Goal: Information Seeking & Learning: Learn about a topic

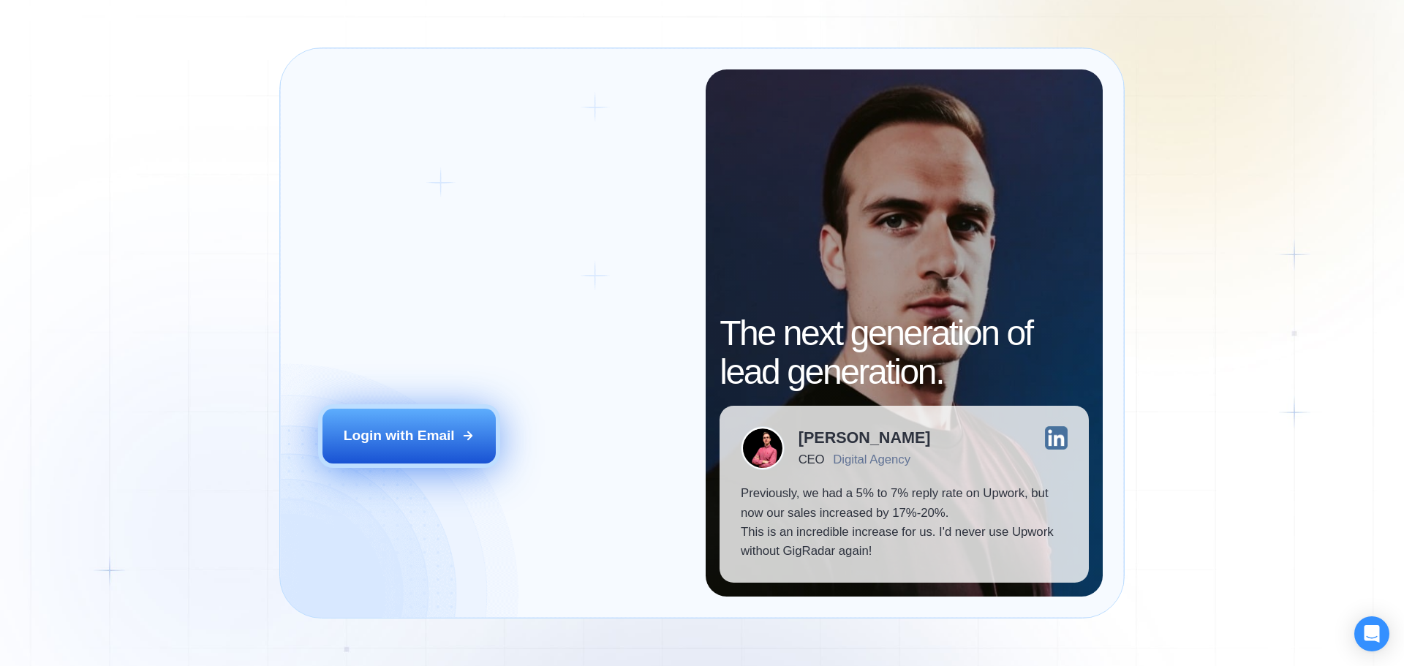
click at [435, 434] on div "Login with Email" at bounding box center [399, 435] width 111 height 19
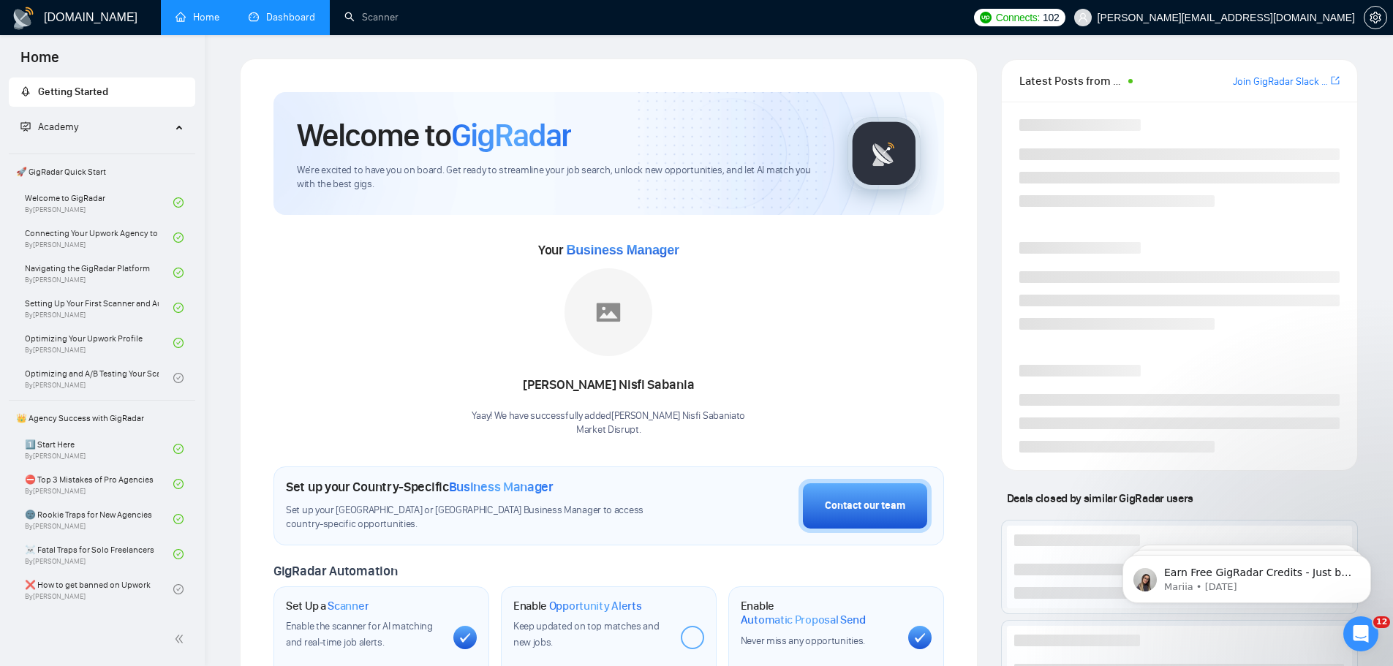
click at [280, 20] on link "Dashboard" at bounding box center [282, 17] width 67 height 12
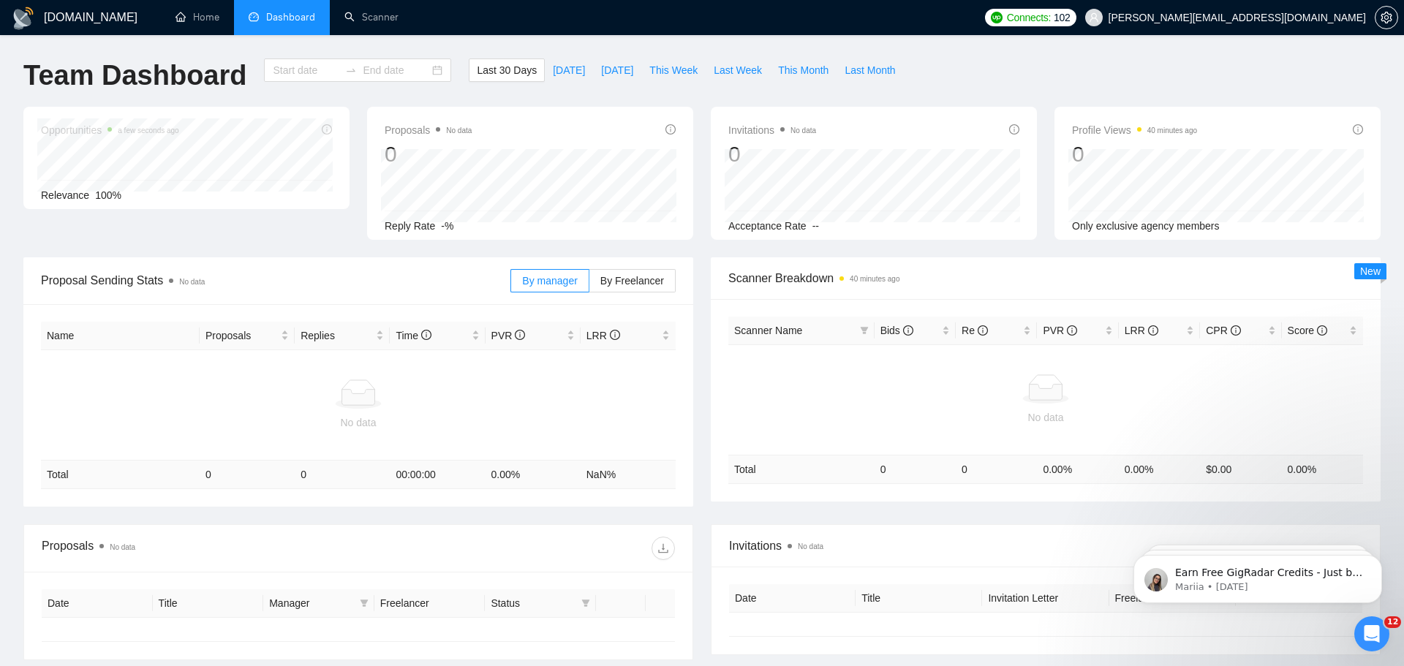
type input "[DATE]"
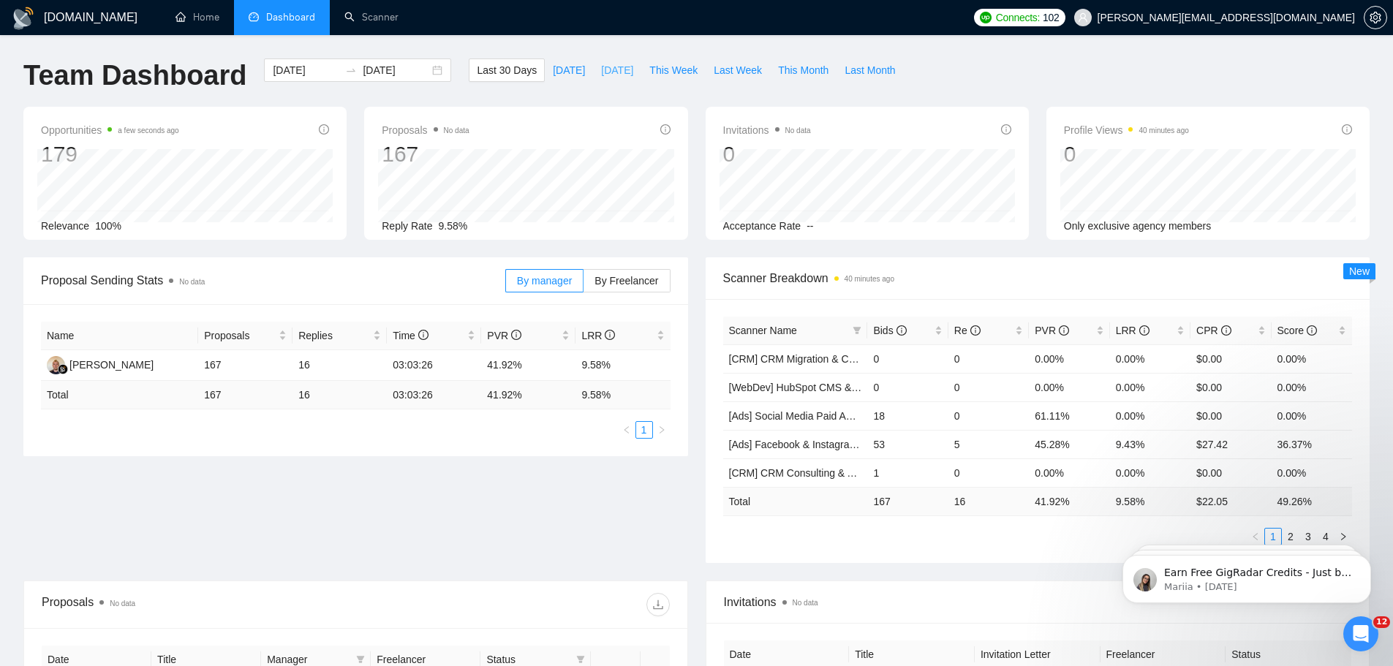
click at [601, 75] on span "[DATE]" at bounding box center [617, 70] width 32 height 16
type input "[DATE]"
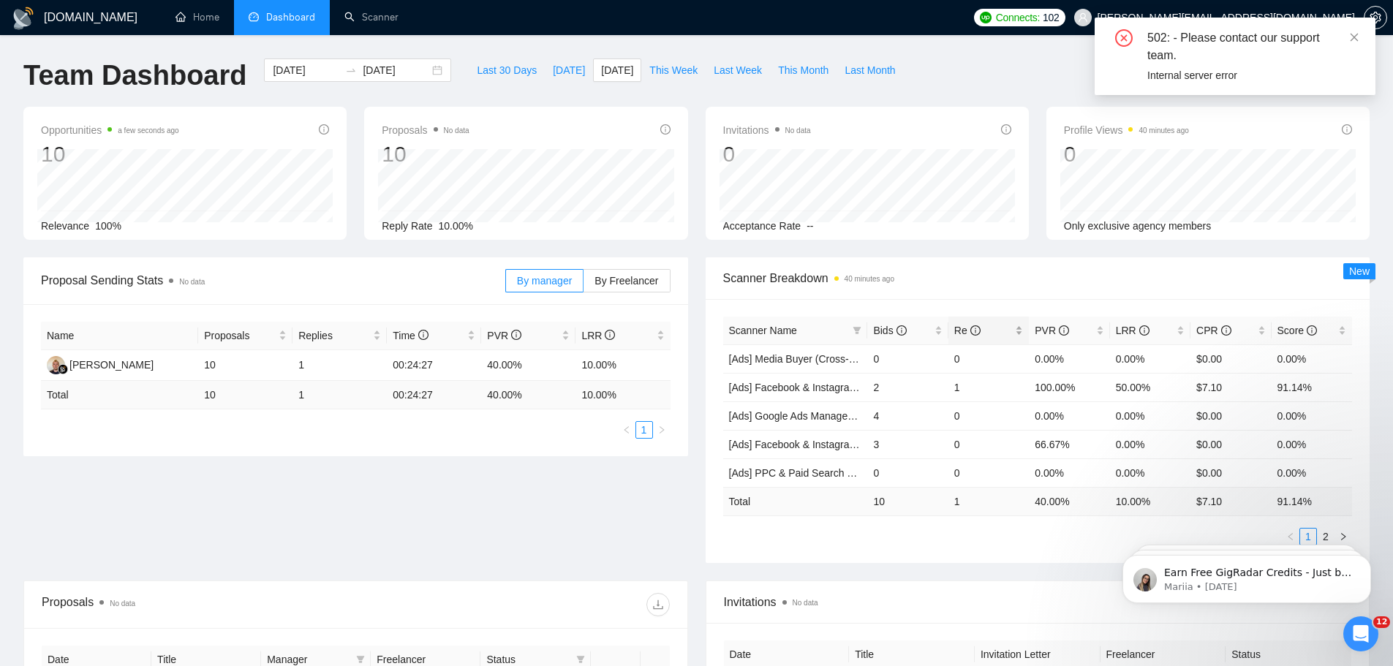
click at [960, 334] on span "Re" at bounding box center [967, 331] width 26 height 12
click at [1038, 336] on span "PVR" at bounding box center [1052, 331] width 34 height 12
click at [1035, 335] on div "PVR" at bounding box center [1069, 330] width 69 height 16
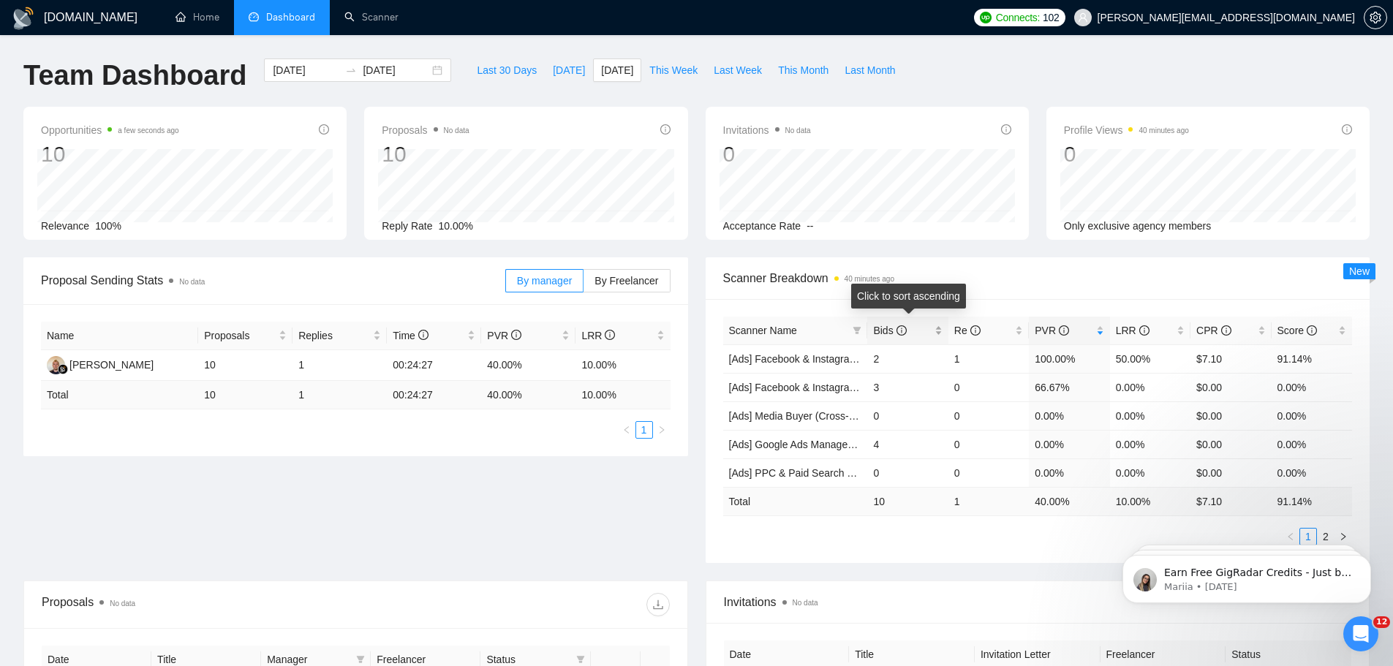
click at [881, 331] on span "Bids" at bounding box center [889, 331] width 33 height 12
click at [822, 418] on link "[Ads] Facebook & Instagram Ads Management Scanner 2" at bounding box center [859, 416] width 261 height 12
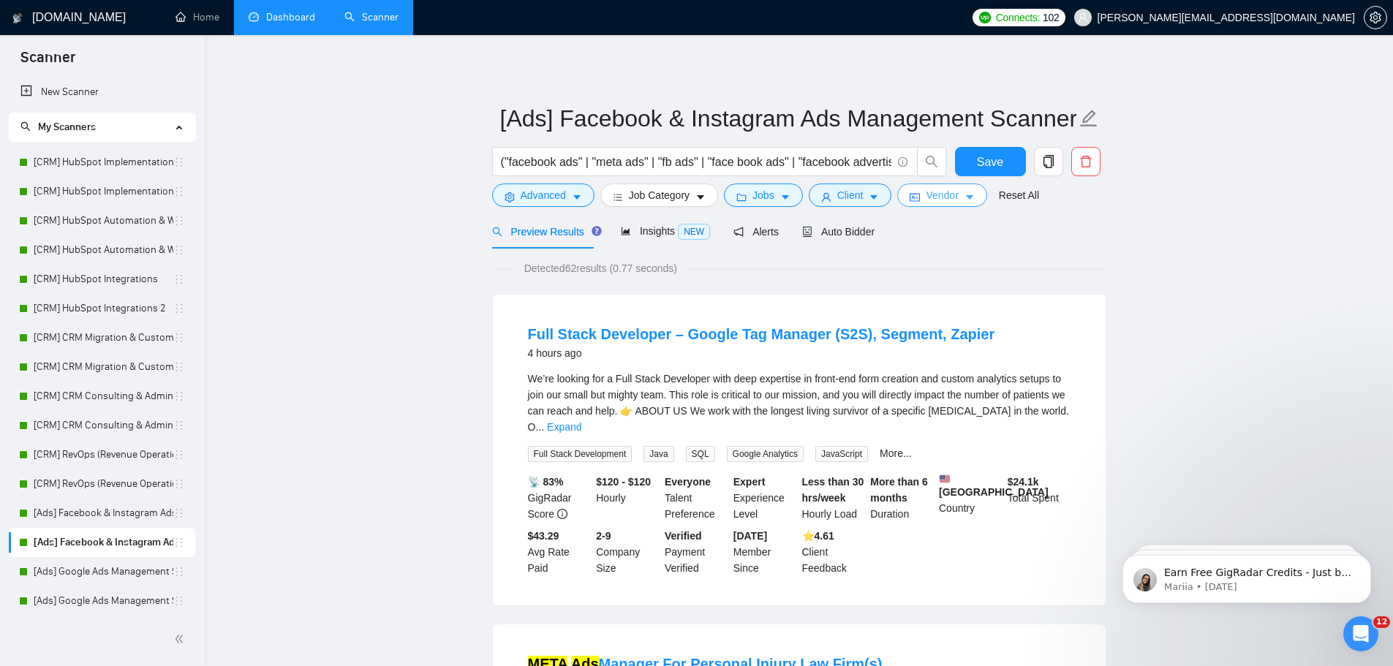
click at [973, 194] on button "Vendor" at bounding box center [941, 195] width 89 height 23
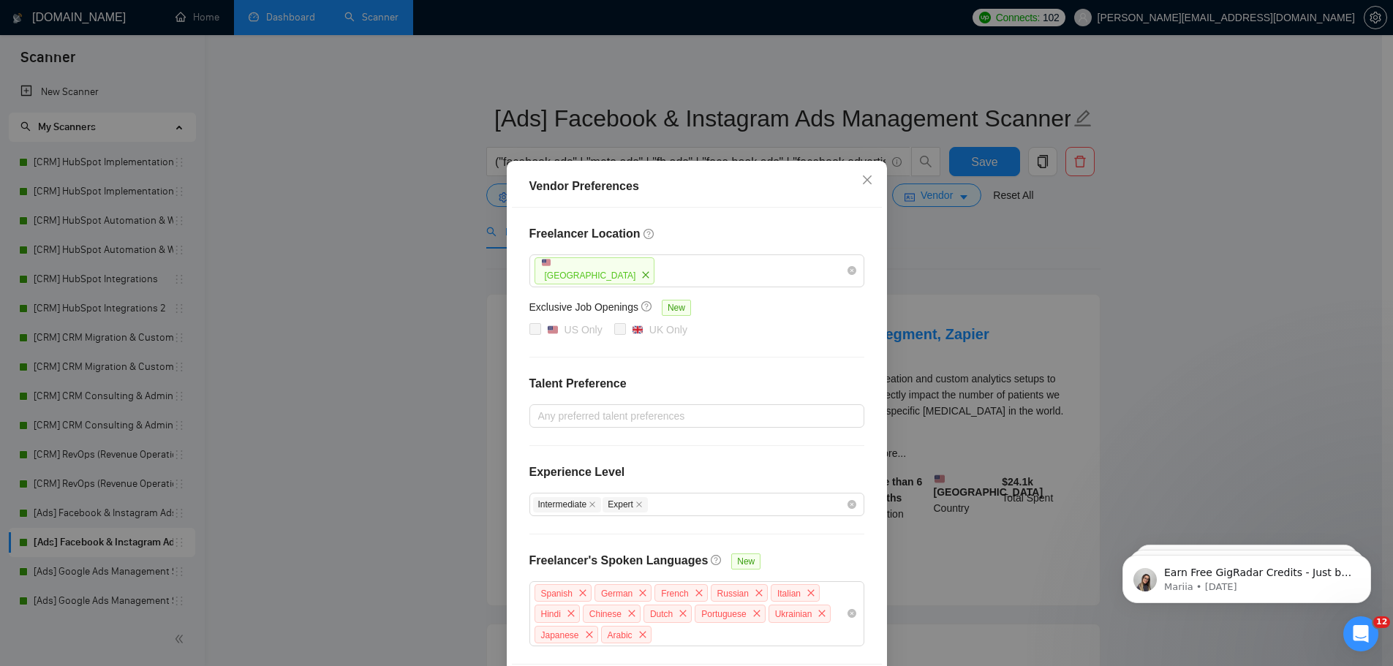
click at [1222, 275] on div "Vendor Preferences Freelancer Location [GEOGRAPHIC_DATA] Exclusive Job Openings…" at bounding box center [696, 333] width 1393 height 666
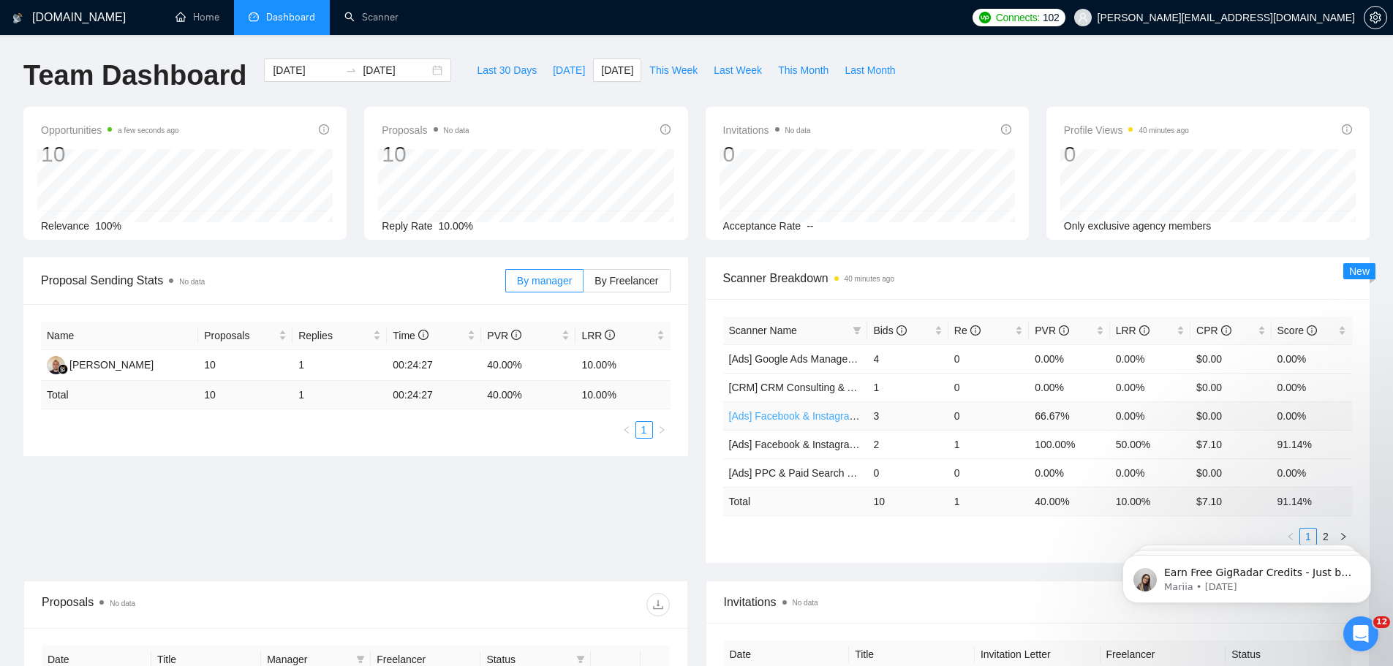
click at [819, 416] on link "[Ads] Facebook & Instagram Ads Management Scanner" at bounding box center [855, 416] width 253 height 12
click at [556, 70] on span "[DATE]" at bounding box center [569, 70] width 32 height 16
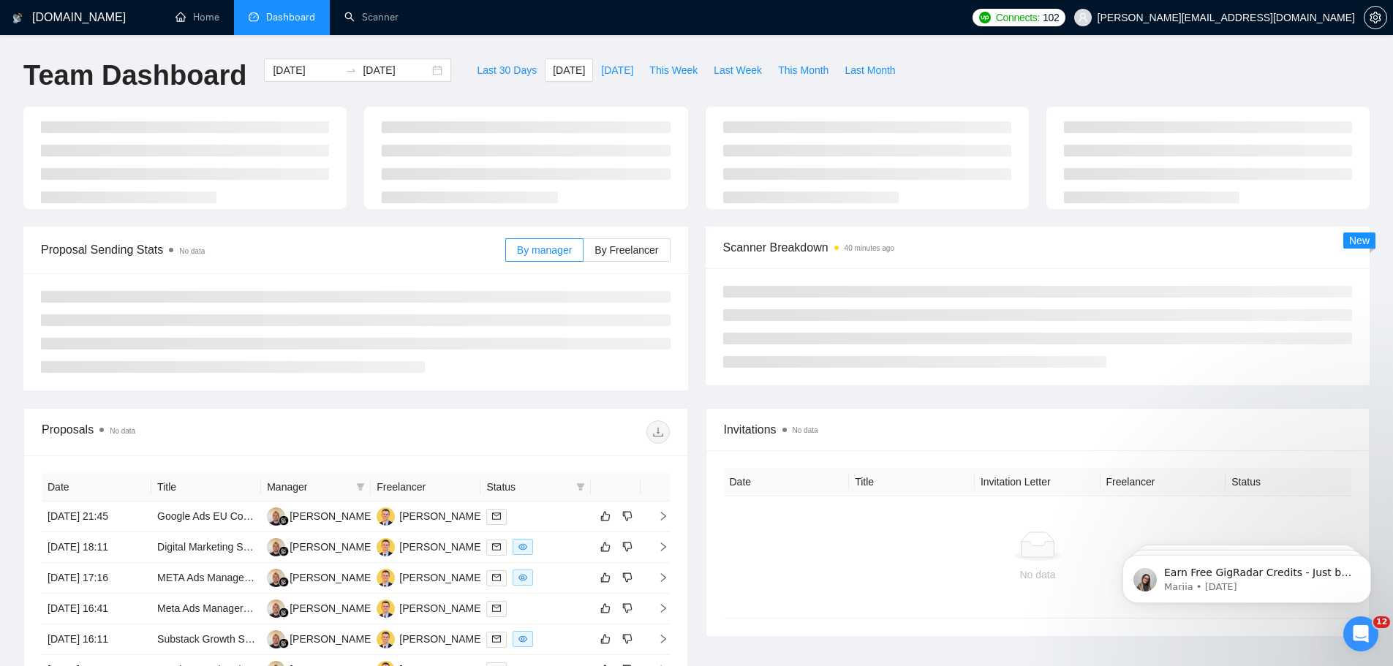
type input "[DATE]"
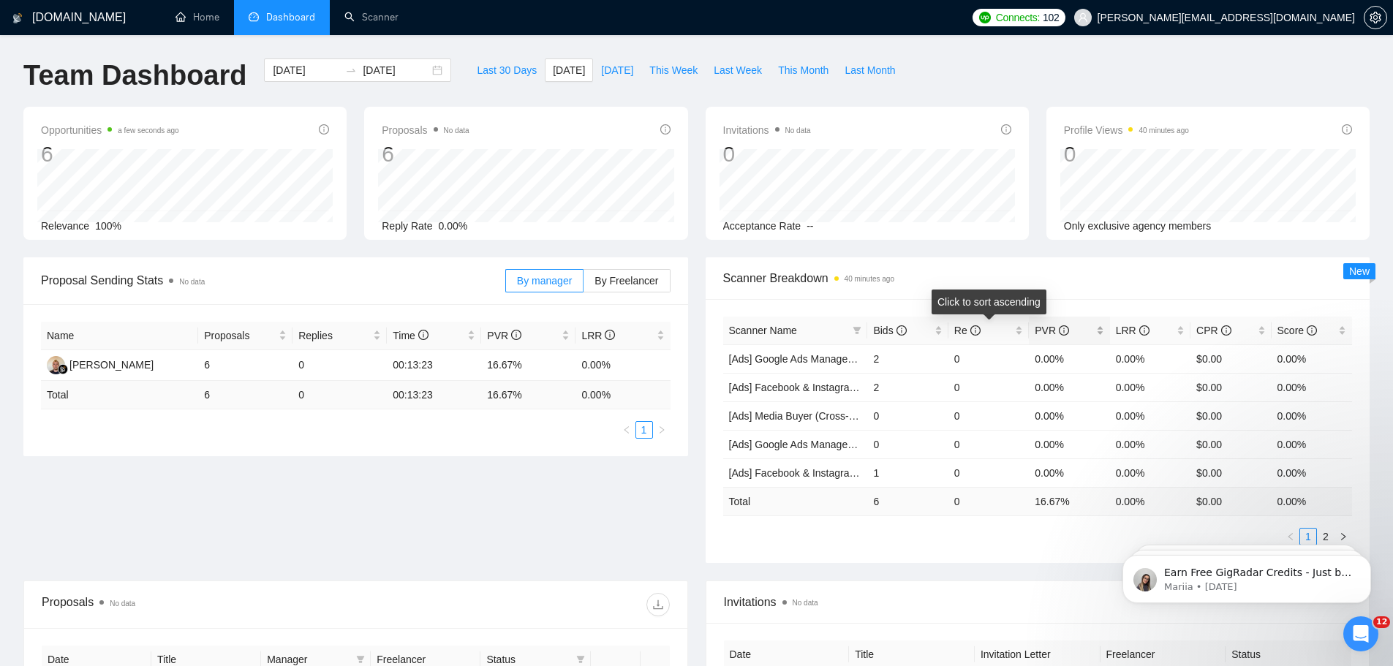
click at [1045, 333] on span "PVR" at bounding box center [1052, 331] width 34 height 12
click at [1044, 333] on span "PVR" at bounding box center [1052, 331] width 34 height 12
click at [1049, 325] on span "PVR" at bounding box center [1052, 331] width 34 height 12
click at [532, 547] on div "Proposal Sending Stats No data By manager By Freelancer Name Proposals Replies …" at bounding box center [697, 418] width 1364 height 323
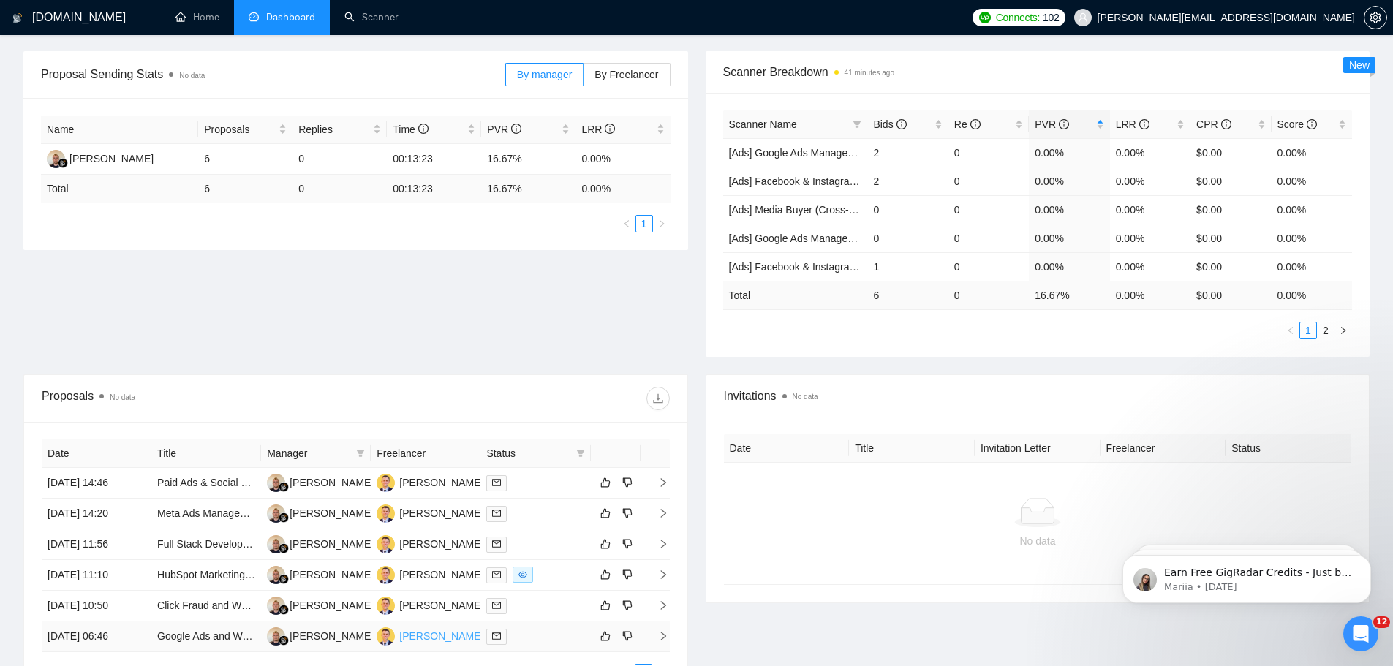
scroll to position [292, 0]
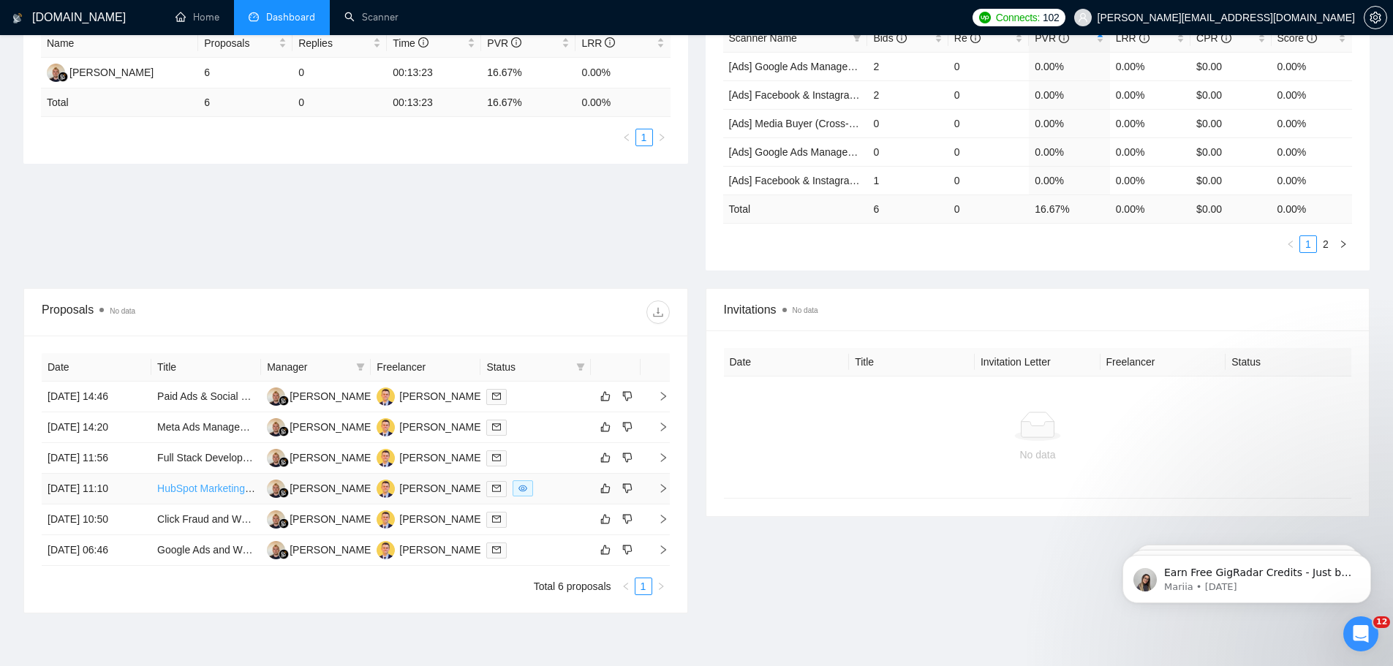
click at [220, 486] on link "HubSpot Marketing Reporting & Customer 360° View Setup for E-commerce / Auction…" at bounding box center [373, 489] width 432 height 12
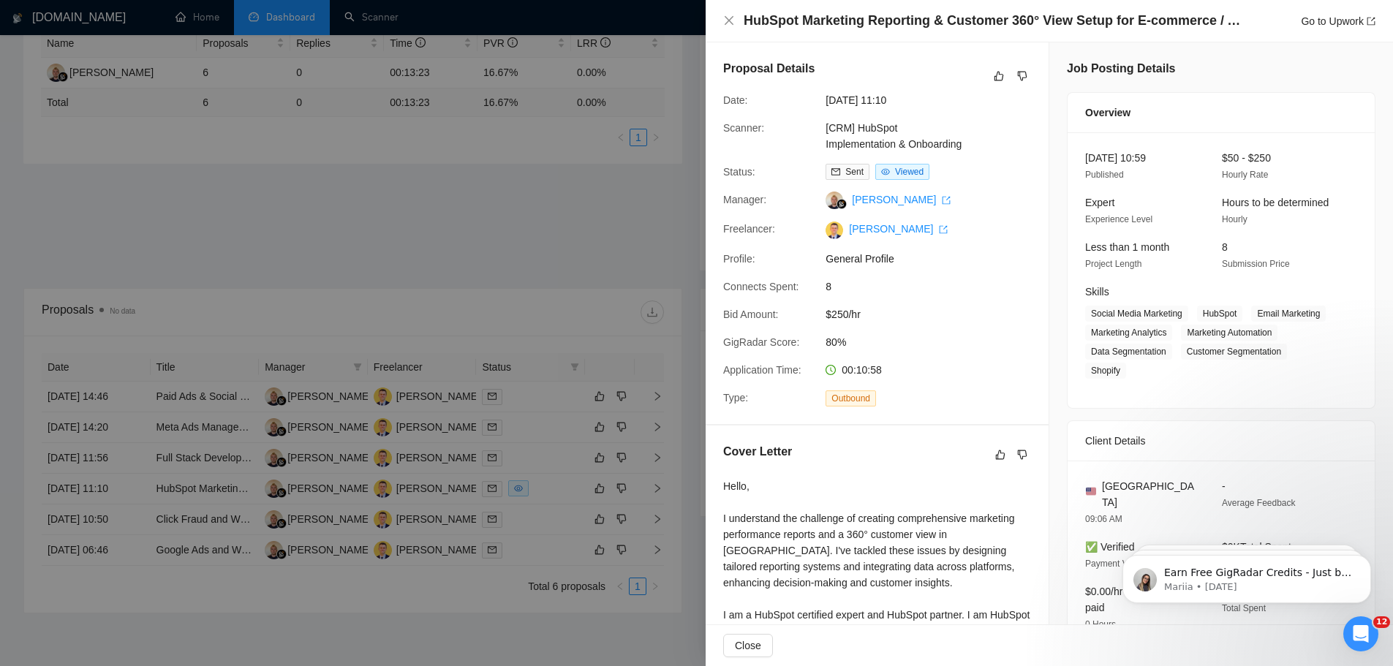
click at [331, 262] on div at bounding box center [696, 333] width 1393 height 666
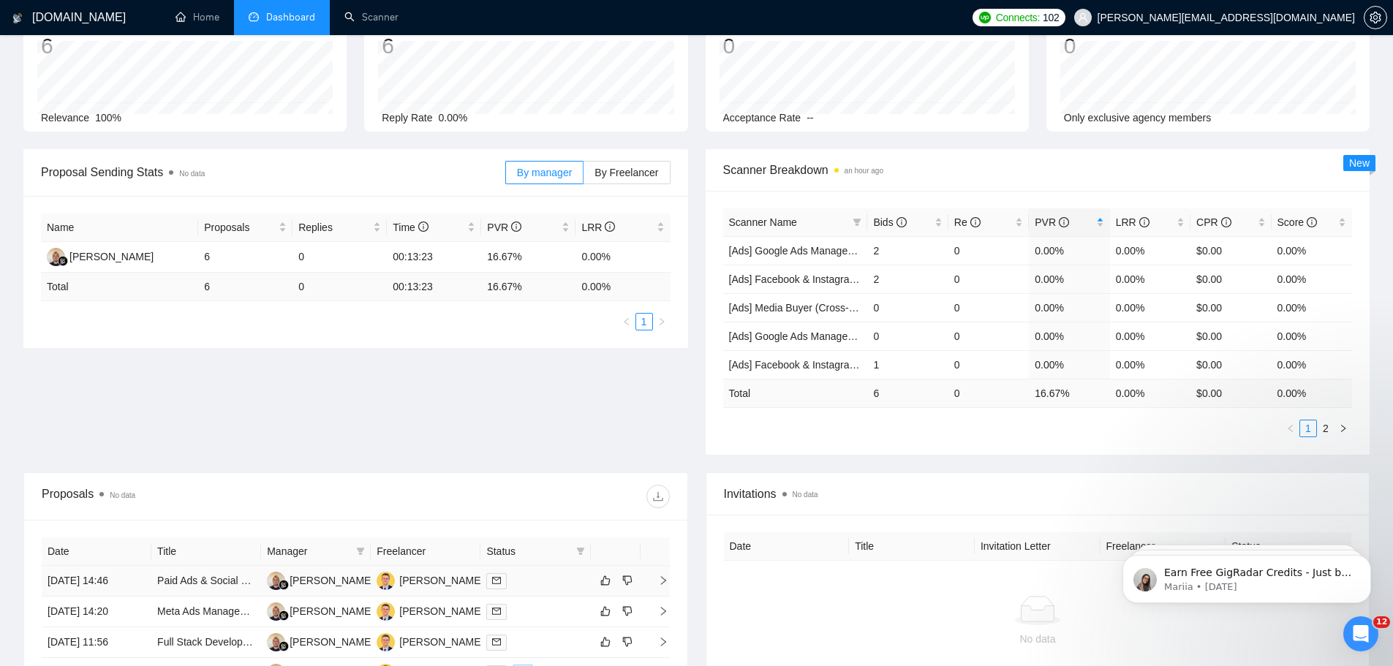
scroll to position [0, 0]
